Goal: Complete application form

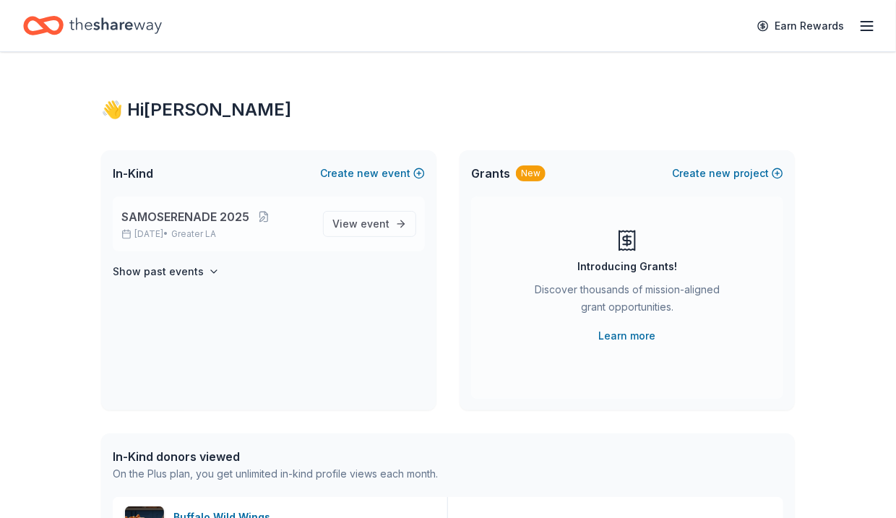
click at [229, 215] on span "SAMOSERENADE 2025" at bounding box center [185, 216] width 128 height 17
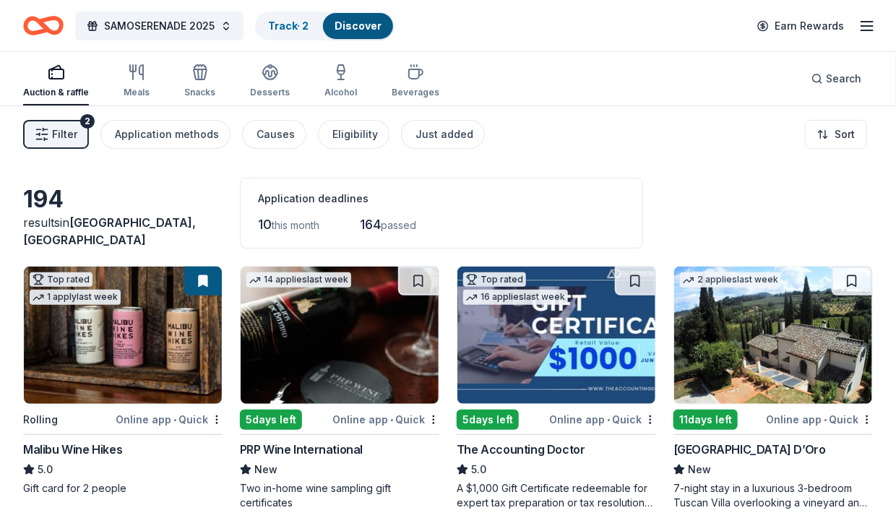
drag, startPoint x: 890, startPoint y: 121, endPoint x: 890, endPoint y: 129, distance: 7.9
click at [890, 129] on div "Filter 2 Application methods Causes Eligibility Just added Sort" at bounding box center [448, 134] width 896 height 58
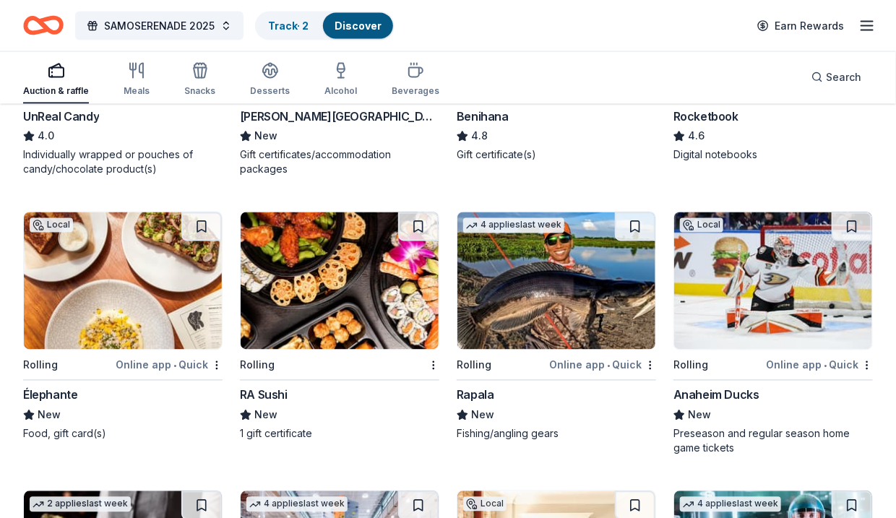
scroll to position [4836, 0]
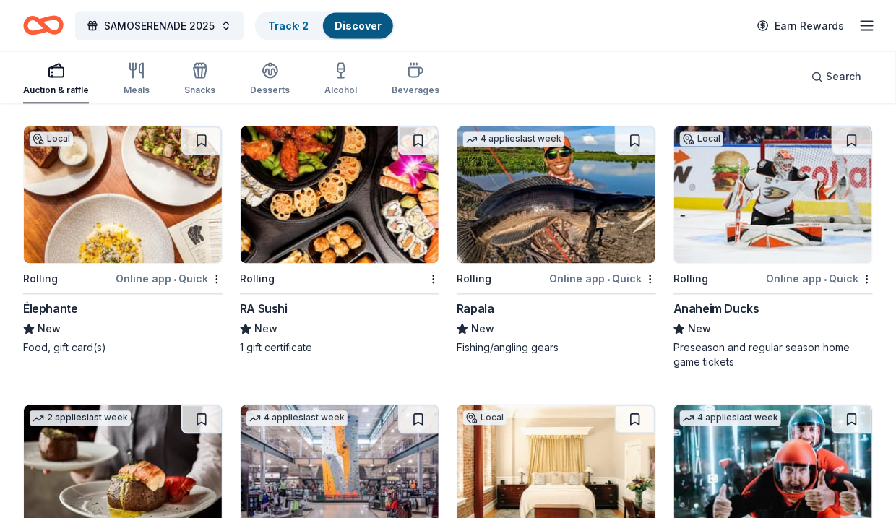
click at [143, 238] on img at bounding box center [123, 194] width 198 height 137
click at [771, 242] on img at bounding box center [773, 194] width 198 height 137
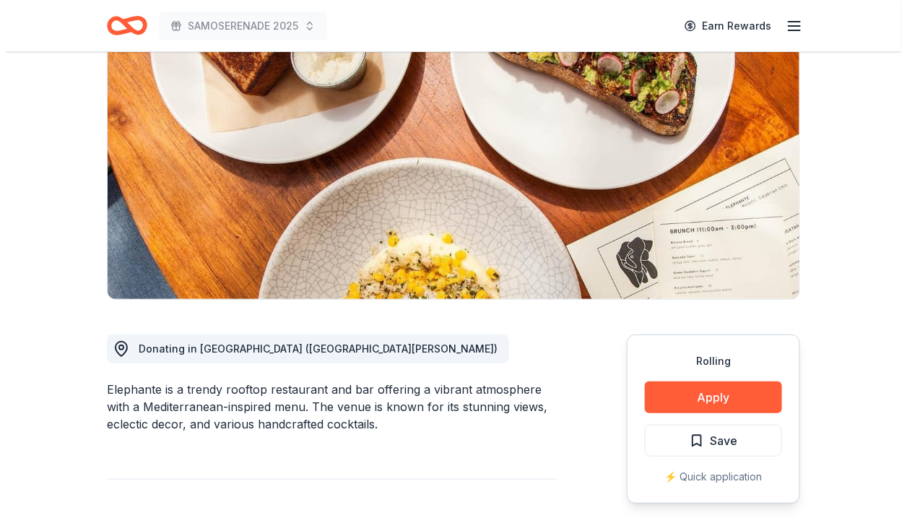
scroll to position [325, 0]
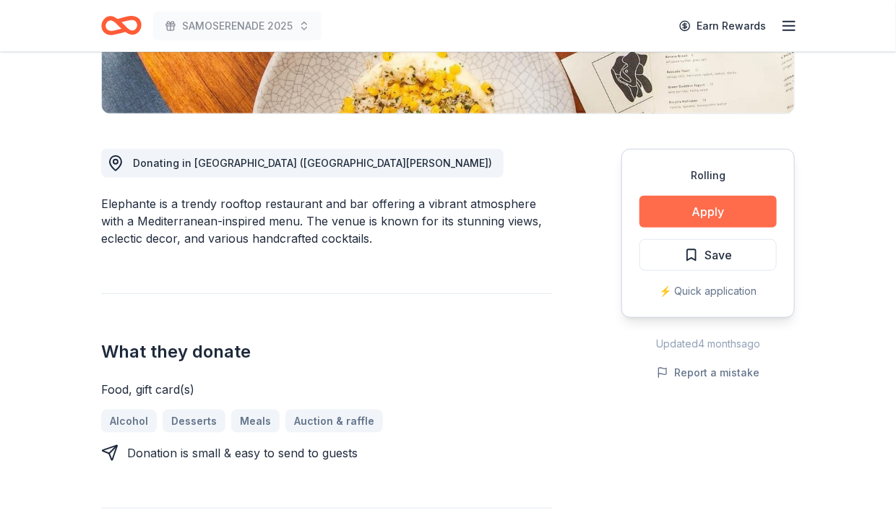
click at [706, 215] on button "Apply" at bounding box center [707, 212] width 137 height 32
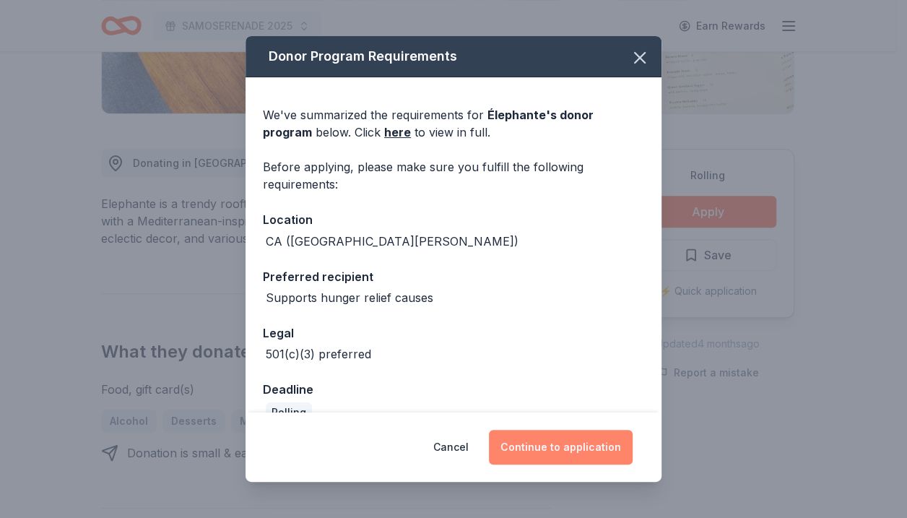
click at [555, 442] on button "Continue to application" at bounding box center [561, 447] width 144 height 35
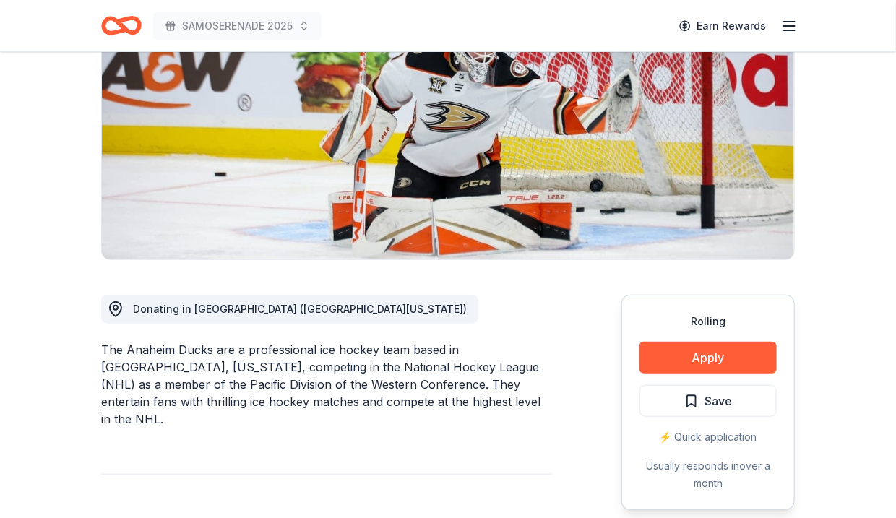
scroll to position [267, 0]
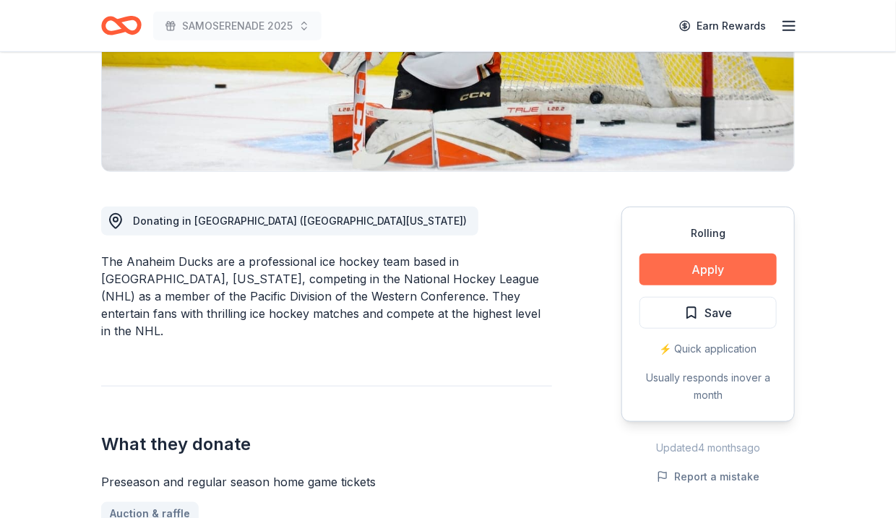
click at [714, 281] on button "Apply" at bounding box center [707, 270] width 137 height 32
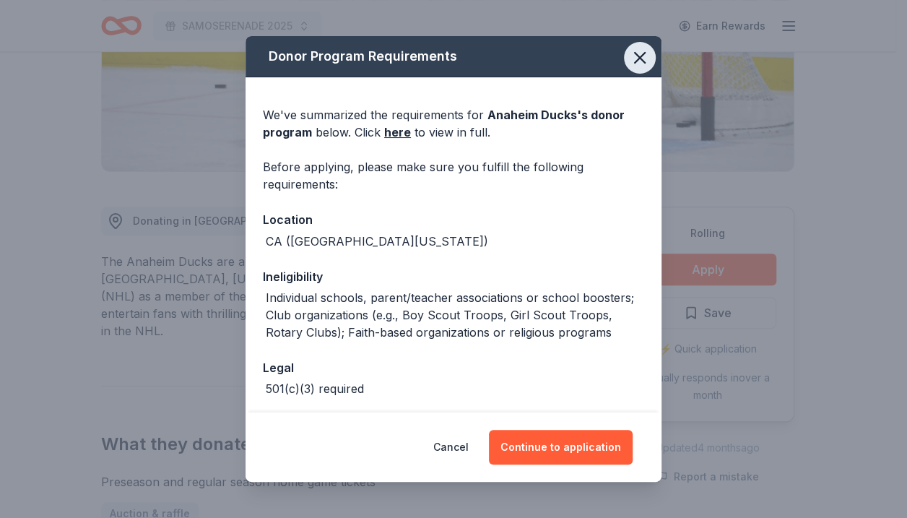
click at [634, 57] on icon "button" at bounding box center [640, 58] width 20 height 20
